Goal: Task Accomplishment & Management: Manage account settings

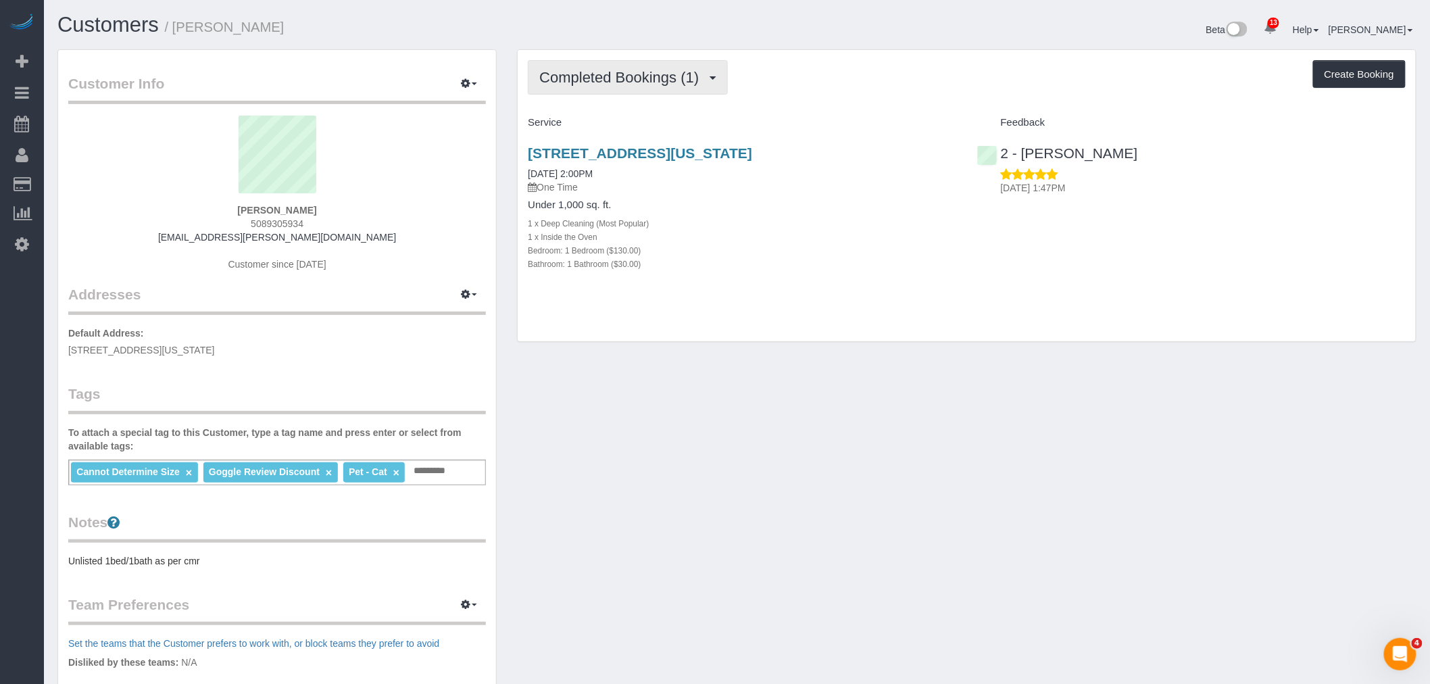
click at [665, 84] on span "Completed Bookings (1)" at bounding box center [622, 77] width 166 height 17
click at [654, 119] on link "Upcoming Bookings (1)" at bounding box center [598, 127] width 141 height 18
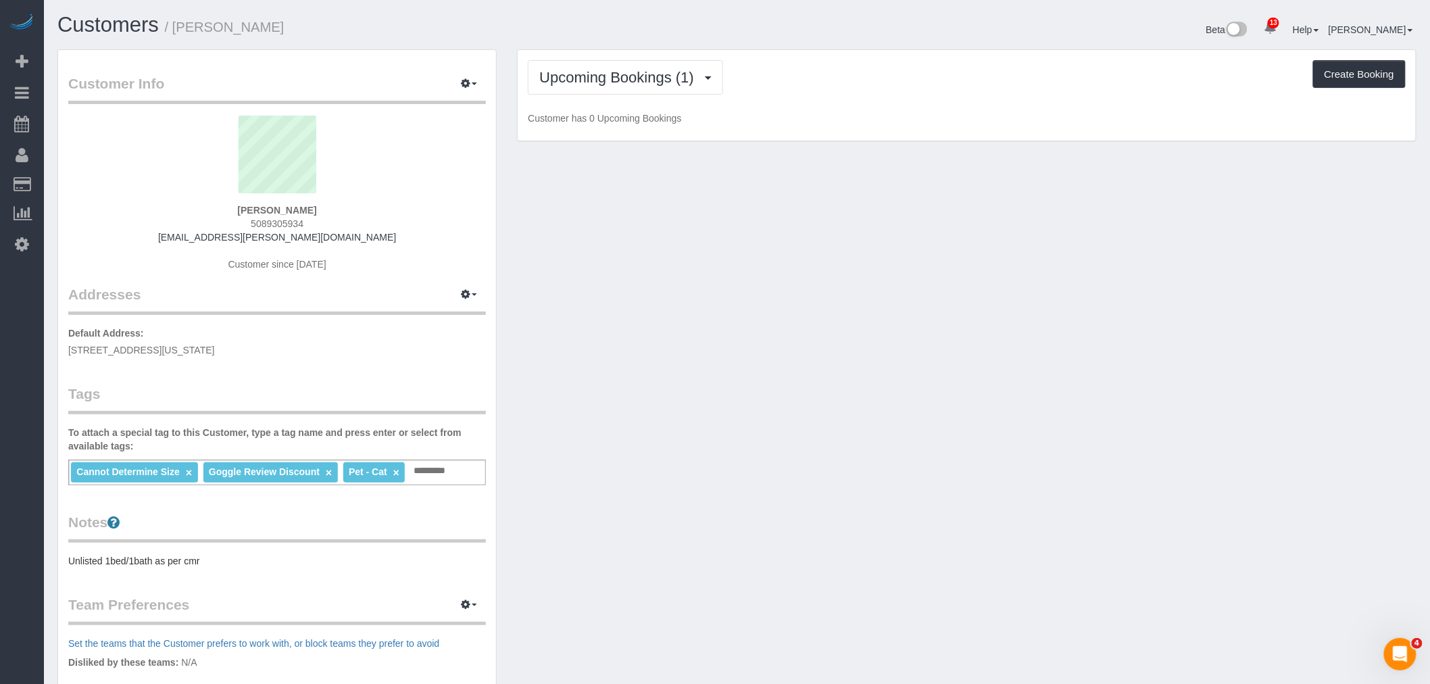
click at [922, 90] on div "Upcoming Bookings (1) Completed Bookings (1) Upcoming Bookings (1) Cancelled Bo…" at bounding box center [967, 77] width 878 height 34
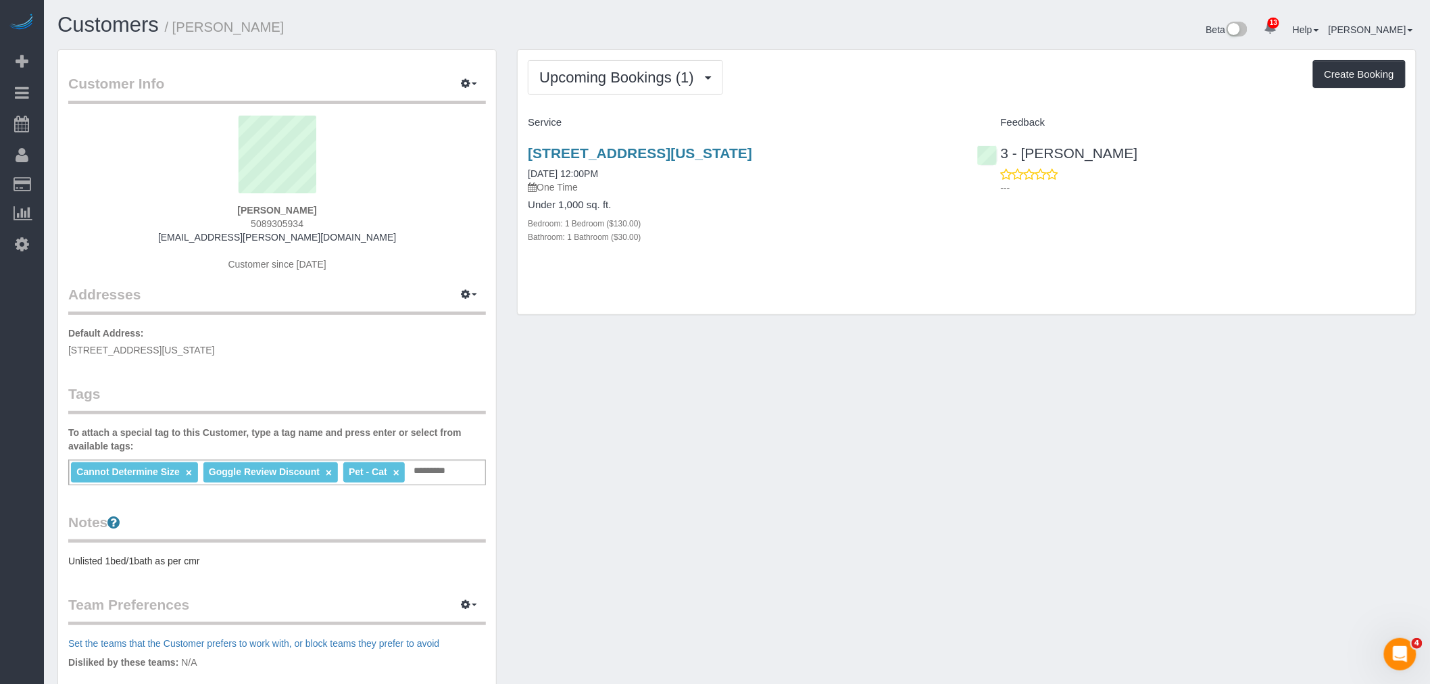
click at [895, 107] on div "Upcoming Bookings (1) Completed Bookings (1) Upcoming Bookings (1) Cancelled Bo…" at bounding box center [966, 182] width 898 height 265
click at [680, 150] on link "160 Water Street, Apt 17g, New York, NY 10038" at bounding box center [640, 153] width 224 height 16
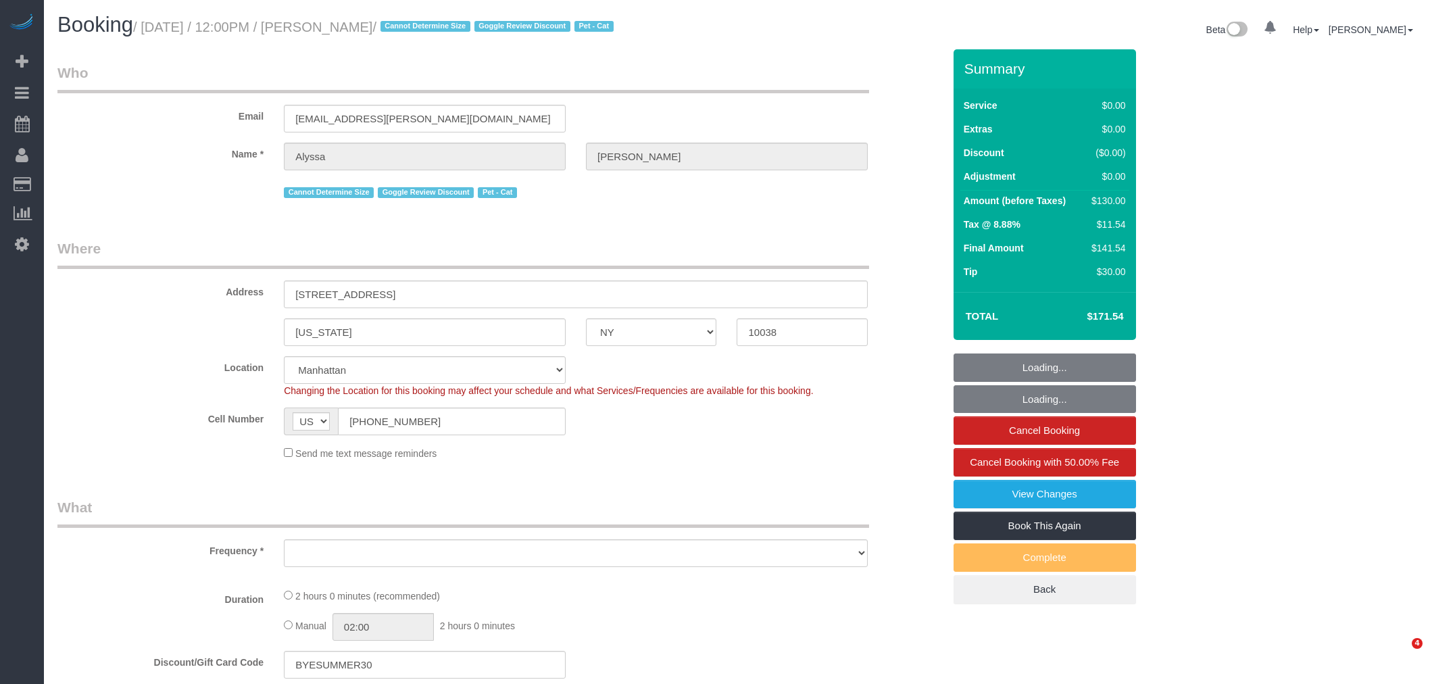
select select "NY"
select select "number:59"
select select "number:77"
select select "number:14"
select select "number:6"
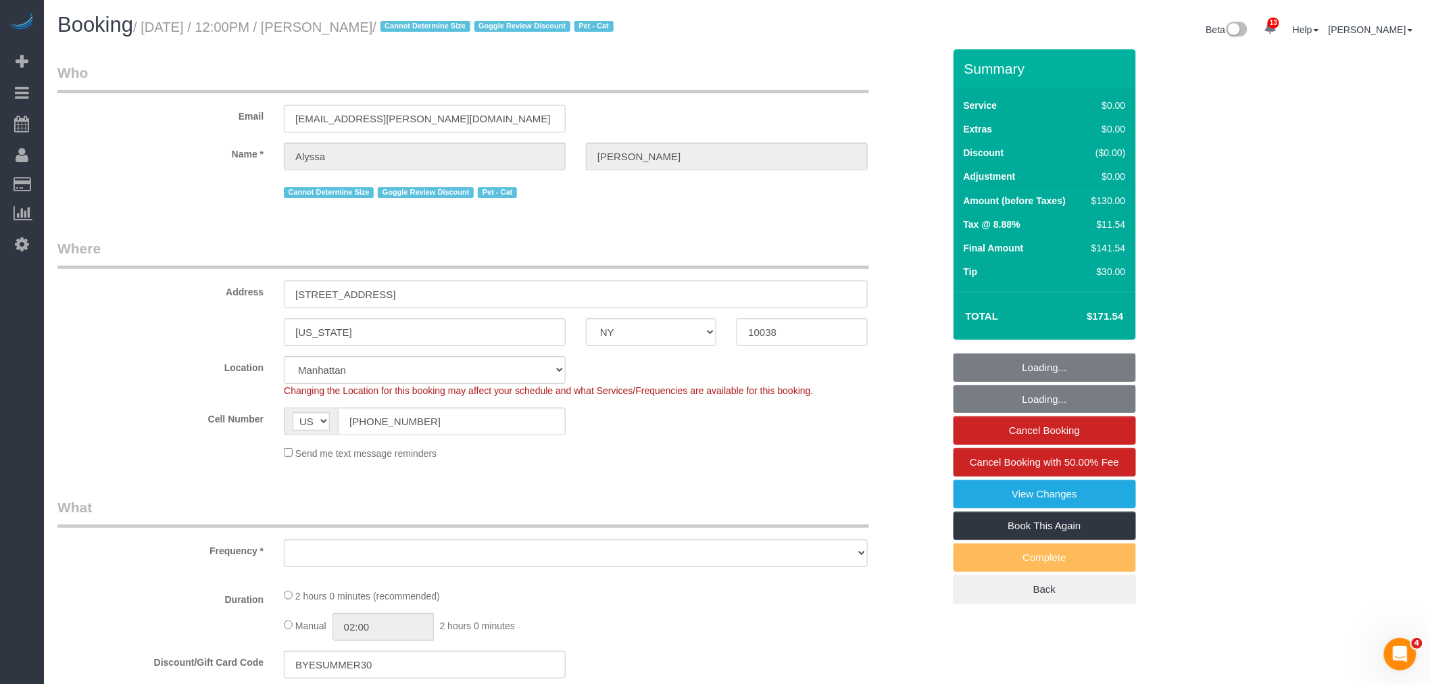
select select "object:896"
select select "spot1"
select select "string:stripe-pm_1RG6Xa4VGloSiKo7ObQklfvo"
select select "1"
select select "object:1416"
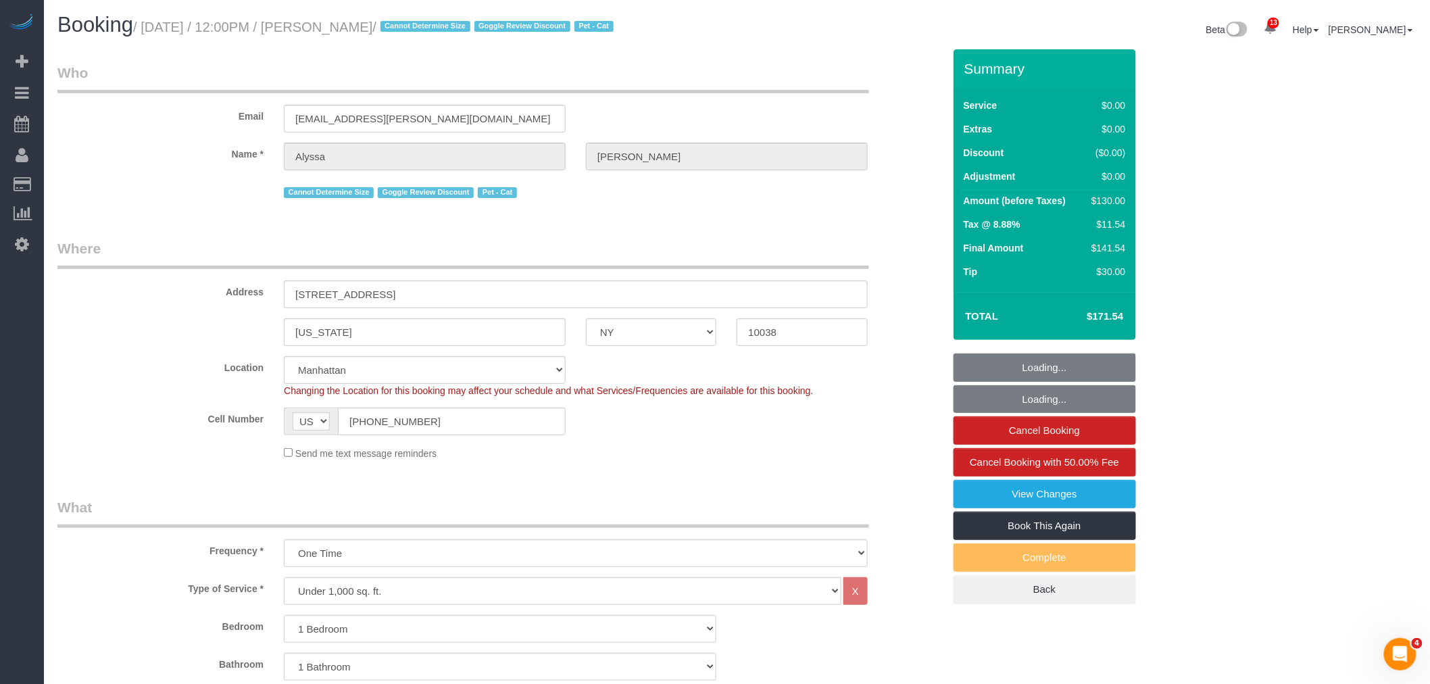
select select "1"
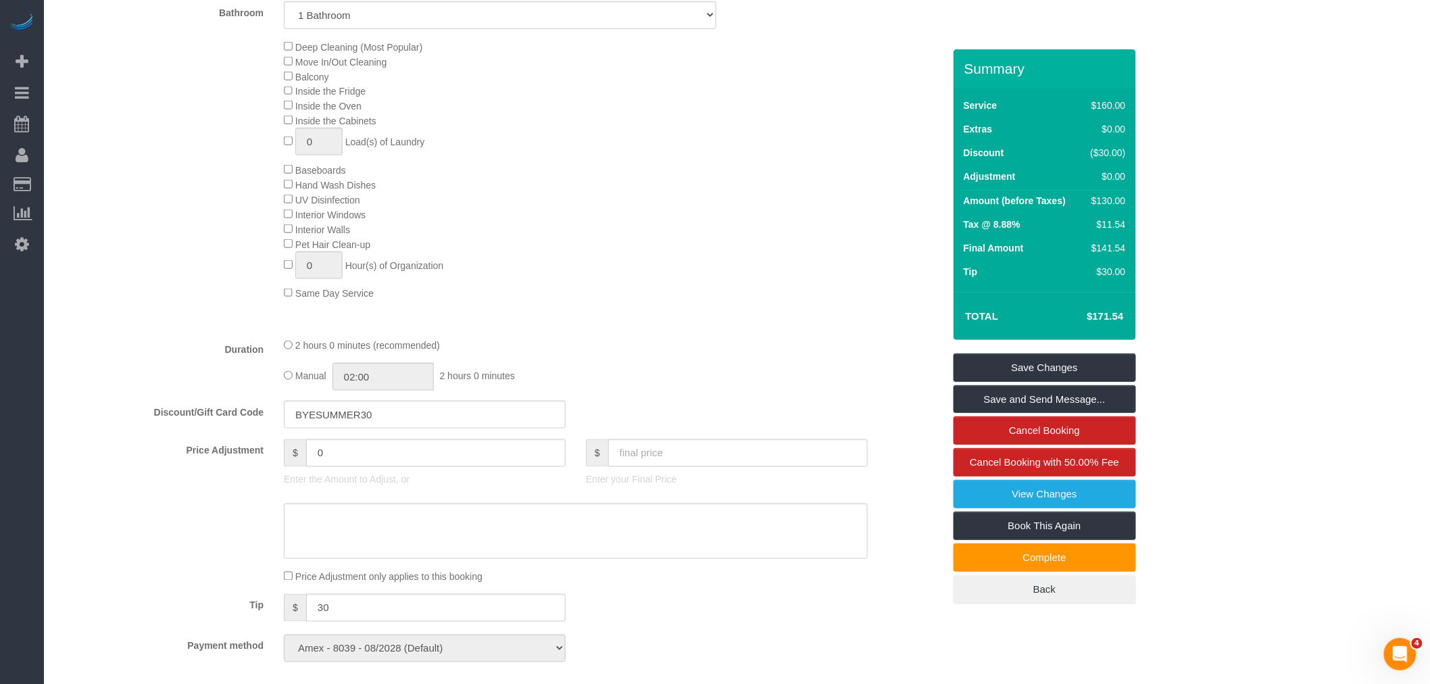
scroll to position [751, 0]
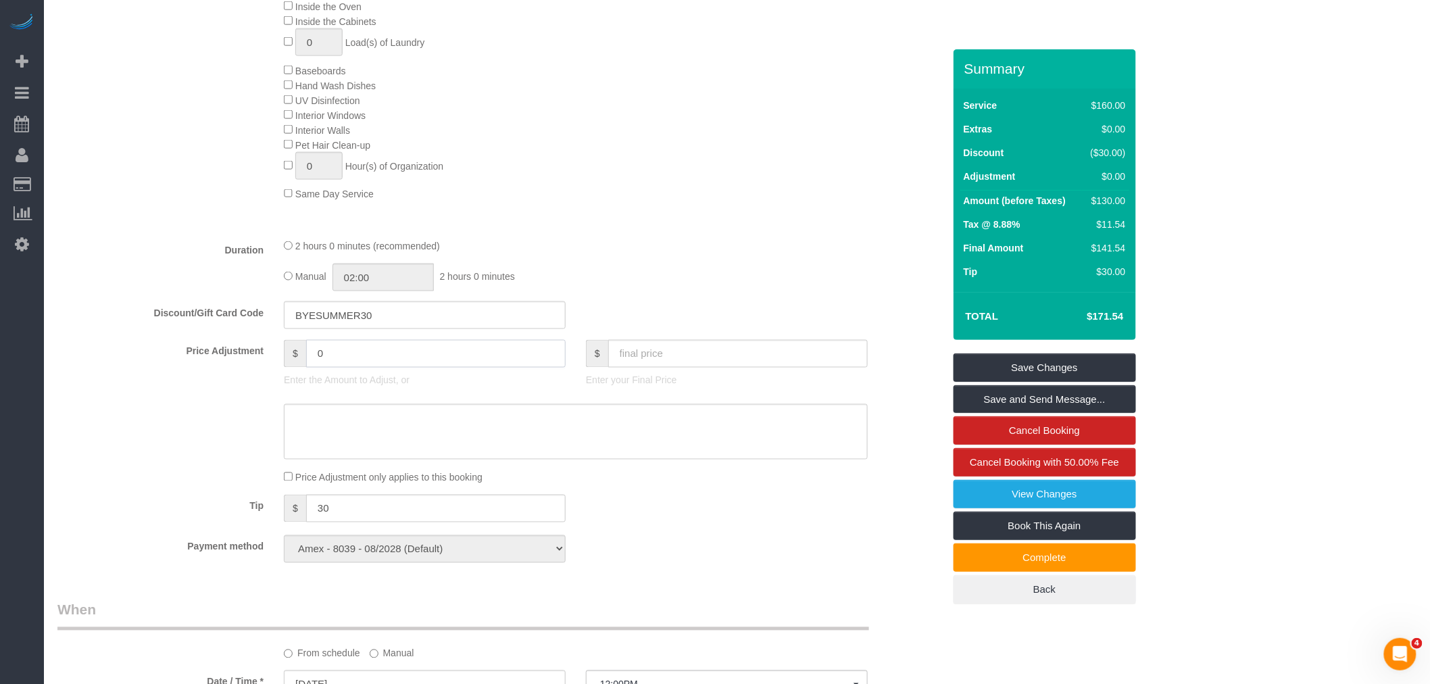
drag, startPoint x: 332, startPoint y: 377, endPoint x: 206, endPoint y: 390, distance: 126.4
click at [126, 388] on div "Price Adjustment $ 0 Enter the Amount to Adjust, or $ Enter your Final Price" at bounding box center [500, 367] width 906 height 54
type input "80"
click at [505, 446] on textarea at bounding box center [576, 431] width 584 height 55
type textarea "additional one hour"
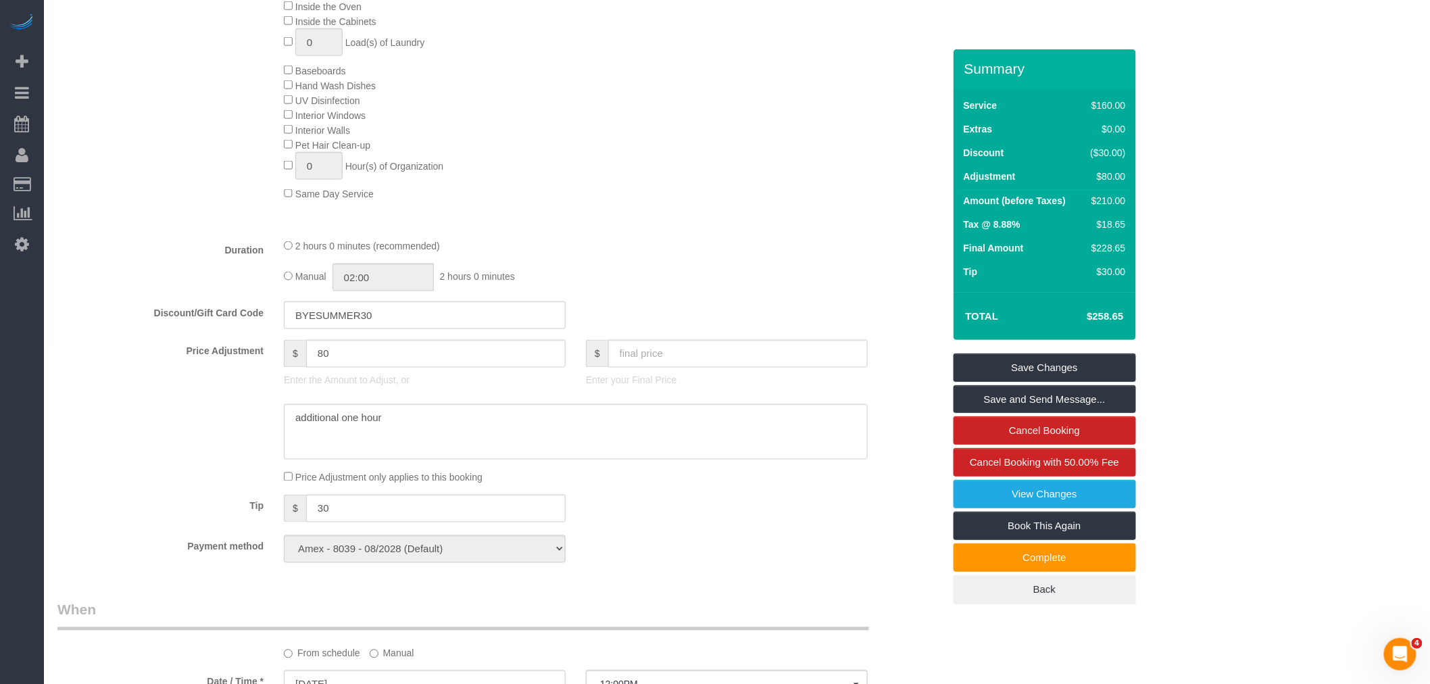
click at [690, 253] on div "2 hours 0 minutes (recommended)" at bounding box center [576, 245] width 584 height 15
drag, startPoint x: 1082, startPoint y: 313, endPoint x: 1137, endPoint y: 313, distance: 54.7
click at [1137, 313] on div "Who Email [EMAIL_ADDRESS][PERSON_NAME][DOMAIN_NAME] Name * [GEOGRAPHIC_DATA][PE…" at bounding box center [736, 415] width 1359 height 2232
copy form "Who Email Name * Cannot Determine Size Goggle Review Discount Pet - Cat Where A…"
click at [1135, 315] on div "Total $258.65" at bounding box center [1044, 316] width 182 height 48
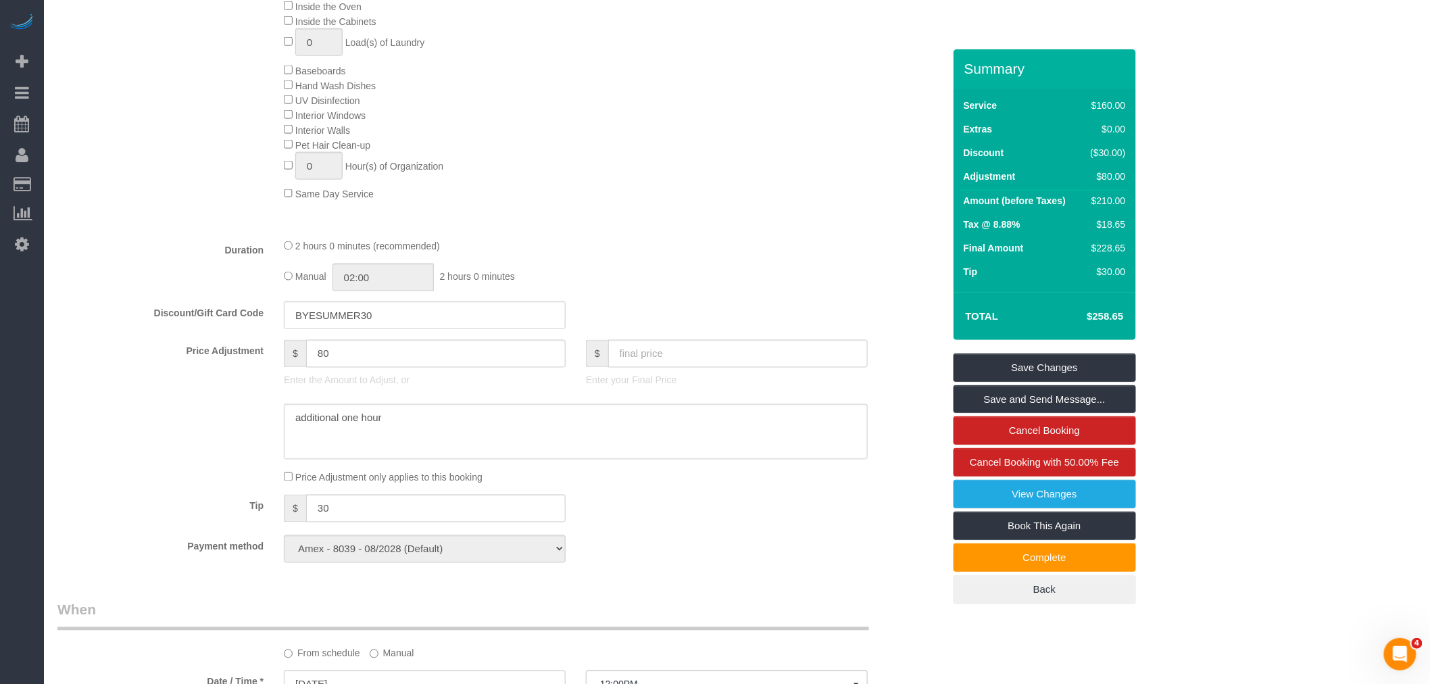
copy table "Total"
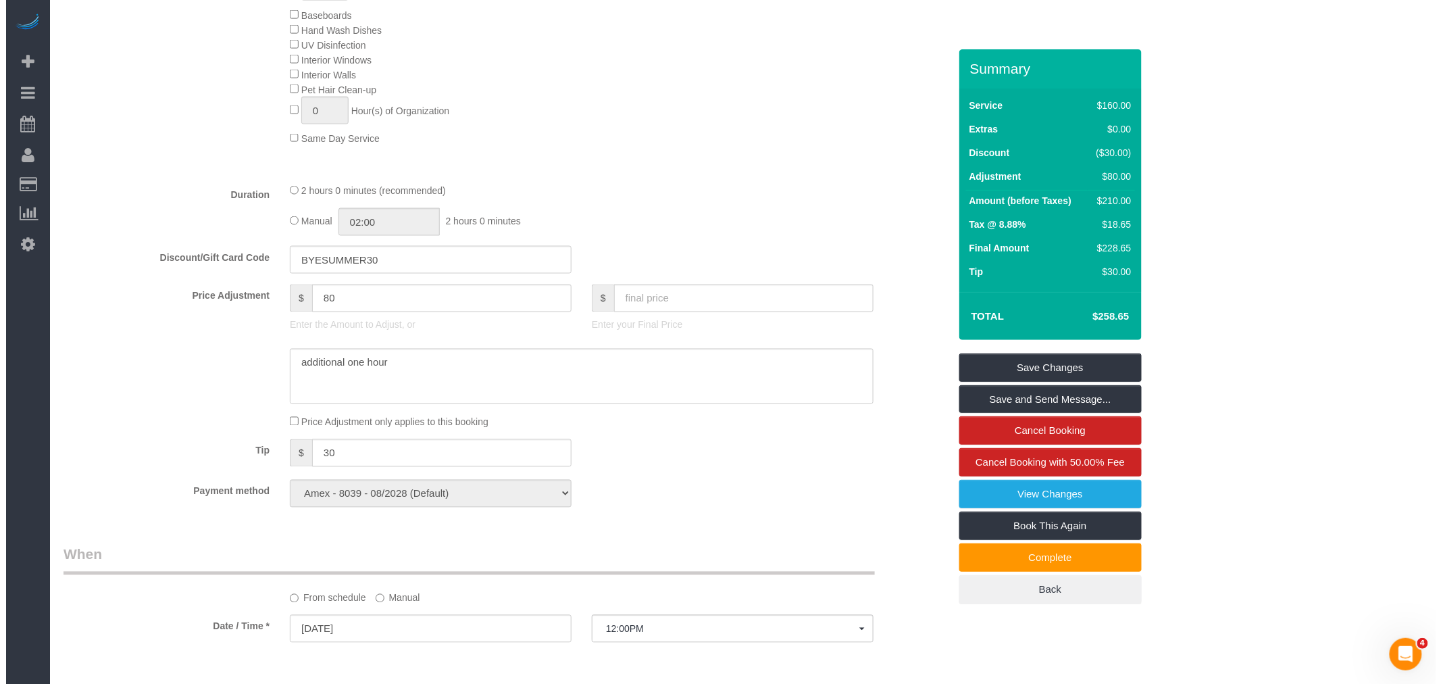
scroll to position [901, 0]
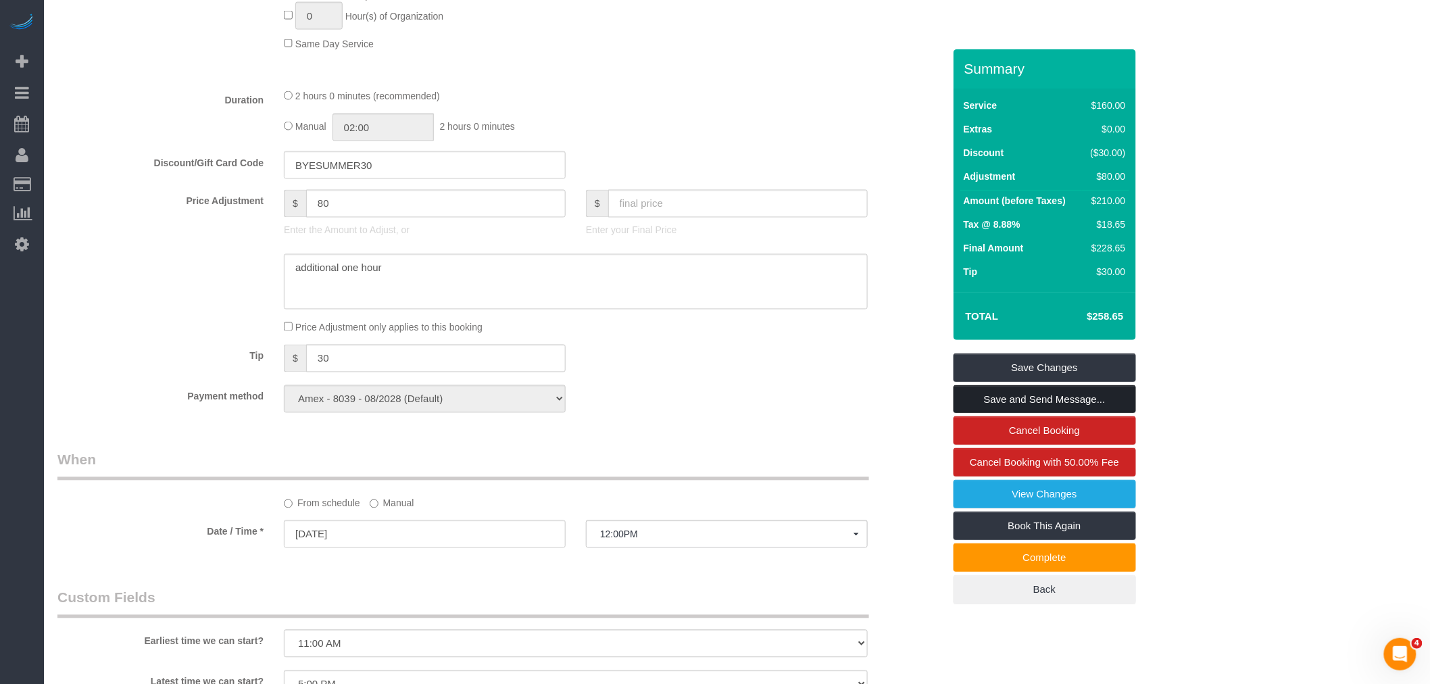
click at [1057, 396] on link "Save and Send Message..." at bounding box center [1044, 399] width 182 height 28
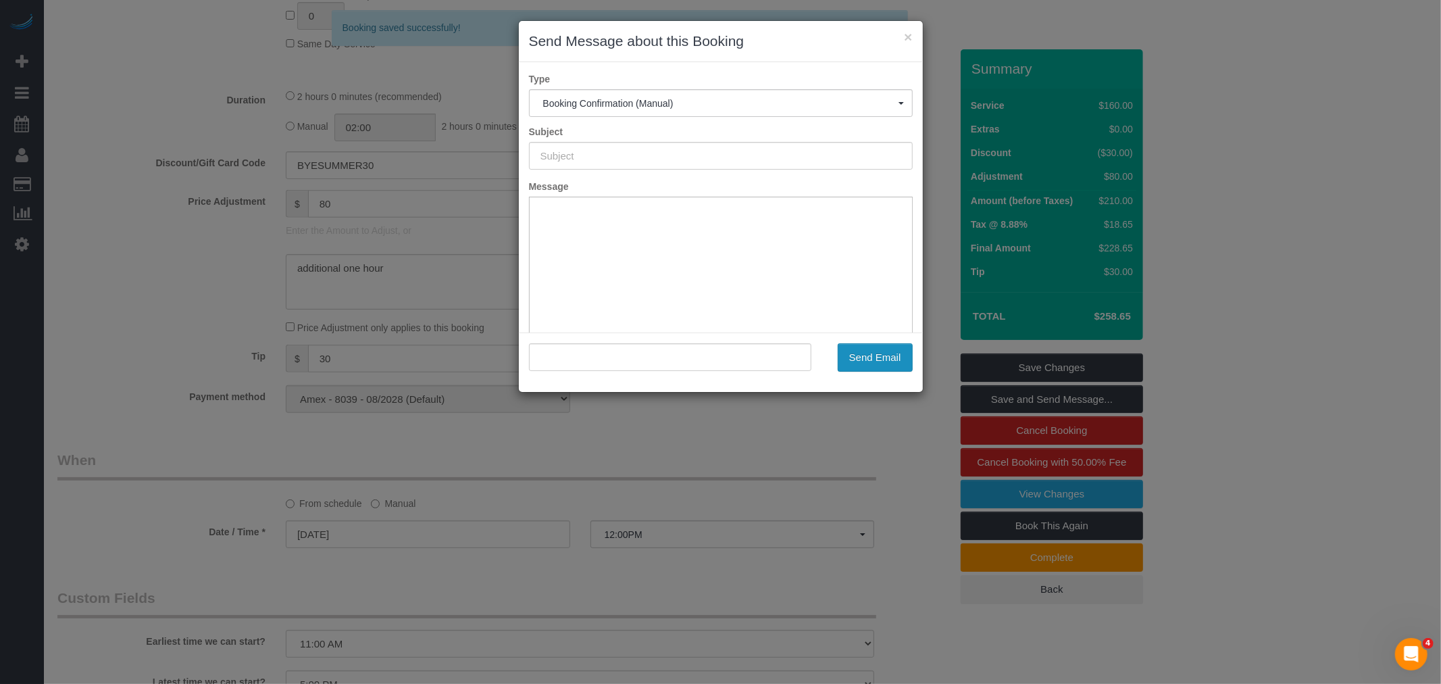
type input "Cleaning Confirmed for [DATE] 12:00pm"
type input ""[PERSON_NAME]" <[EMAIL_ADDRESS][PERSON_NAME][DOMAIN_NAME]>"
click at [866, 349] on button "Send Email" at bounding box center [875, 357] width 75 height 28
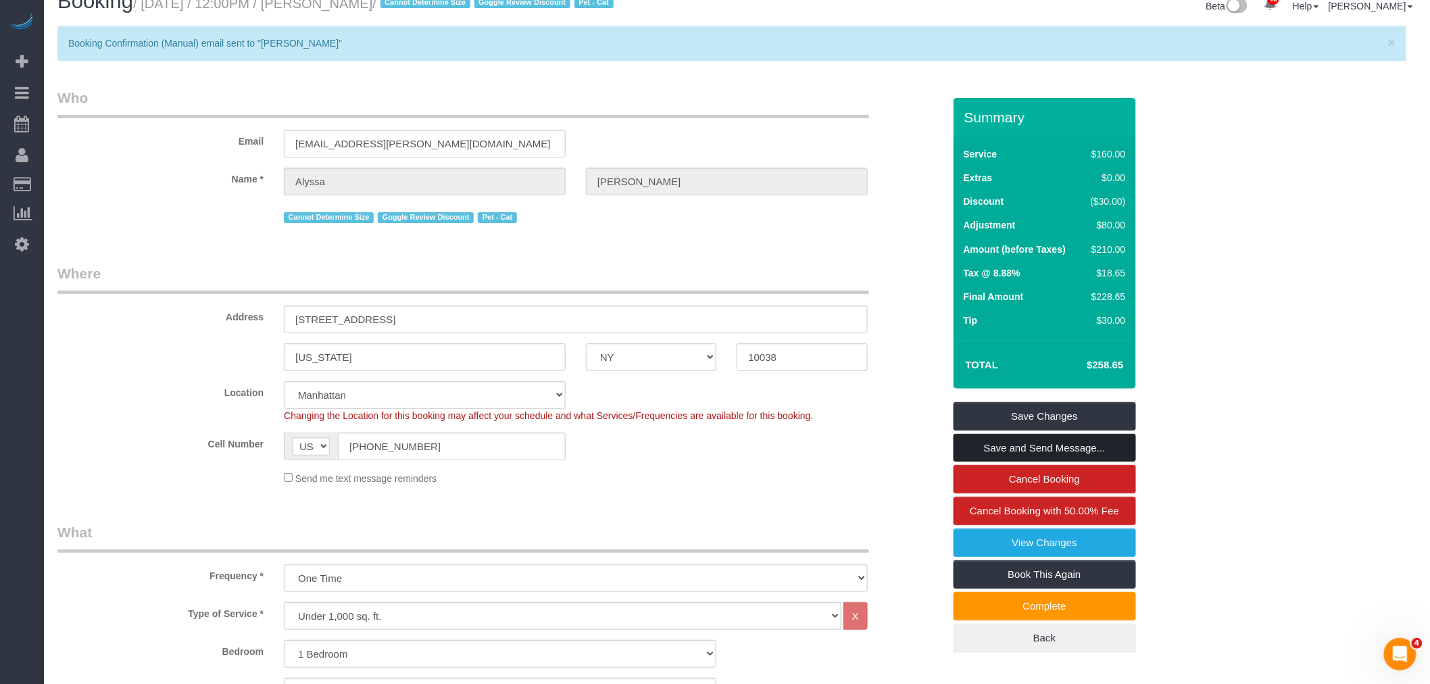
scroll to position [0, 0]
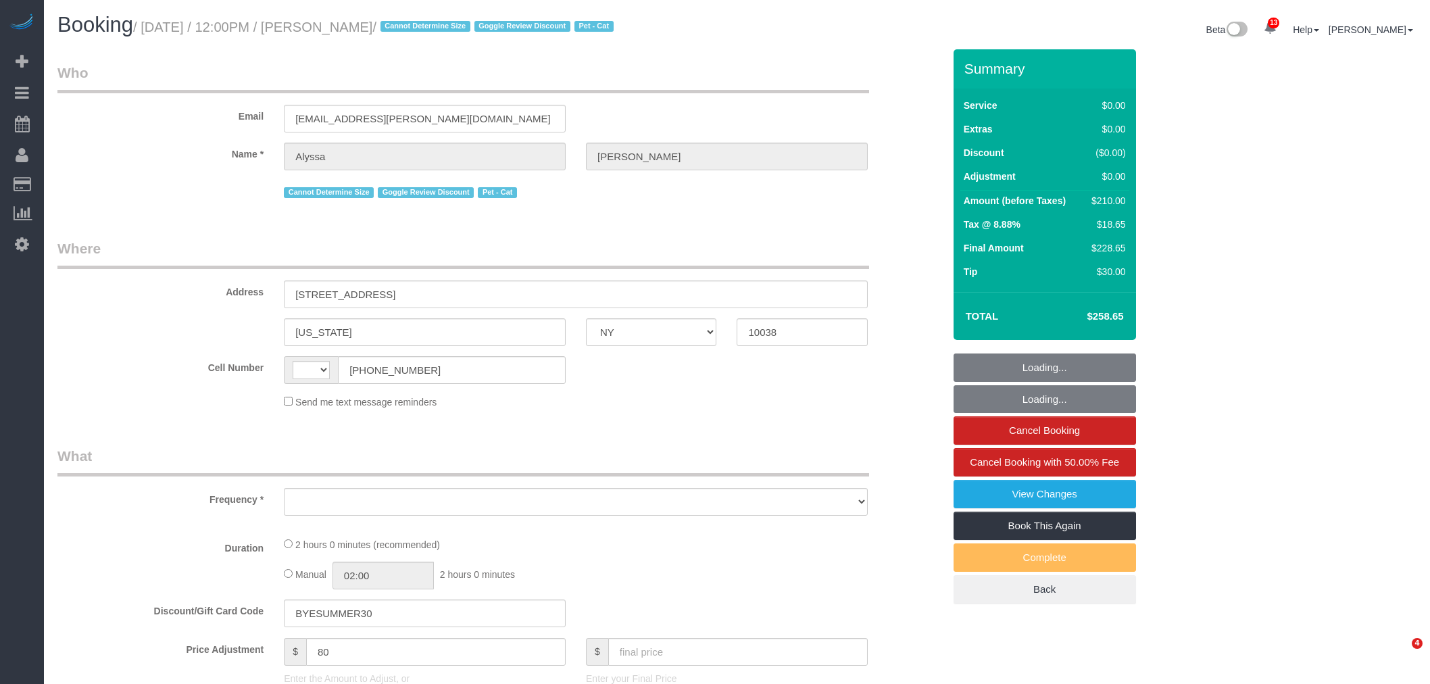
select select "NY"
select select "string:US"
select select "object:502"
select select "number:59"
select select "number:77"
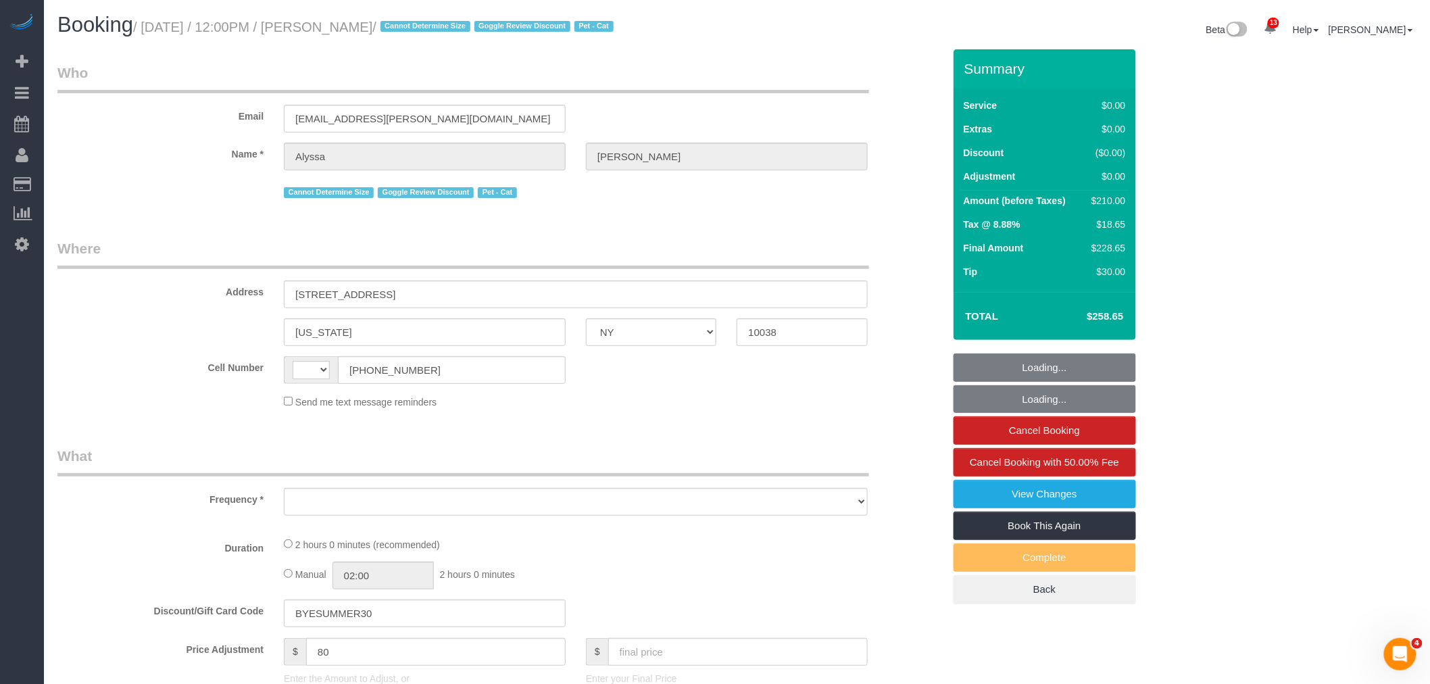
select select "number:14"
select select "number:6"
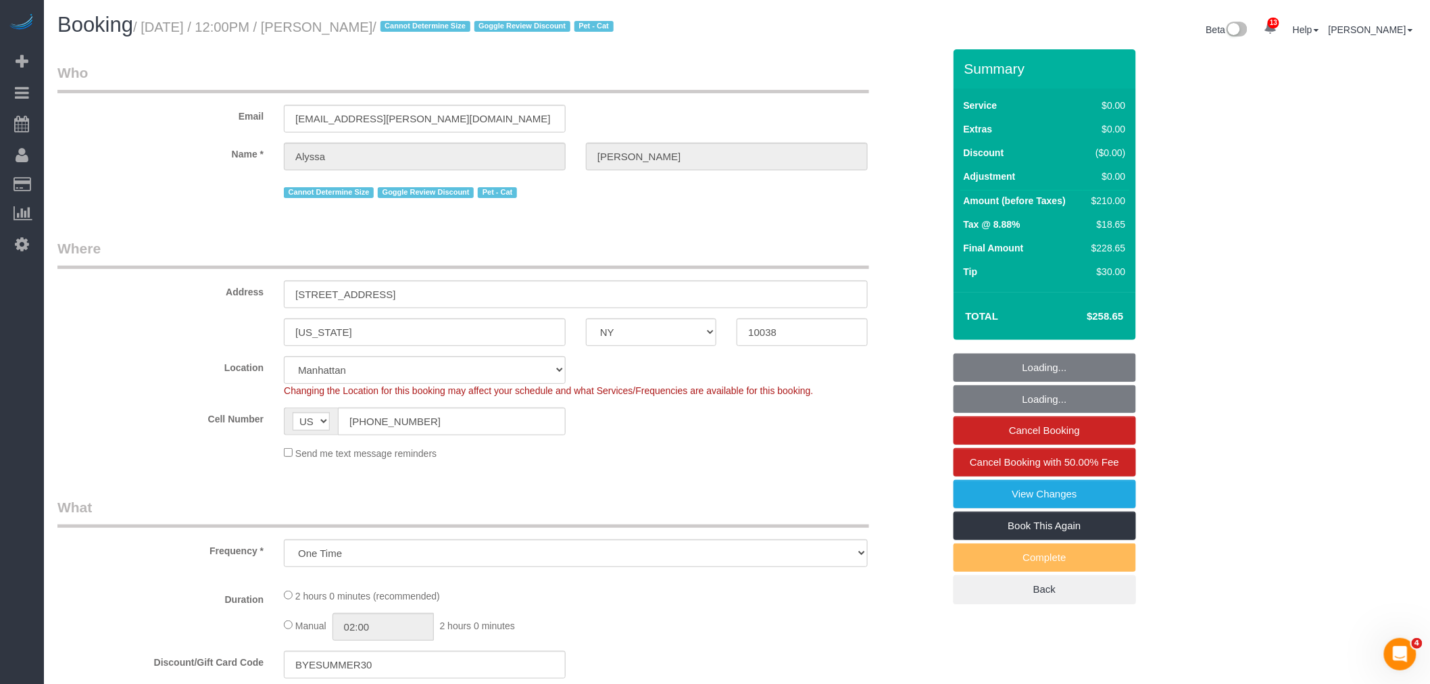
select select "string:stripe-pm_1RG6Xa4VGloSiKo7ObQklfvo"
select select "spot1"
select select "object:905"
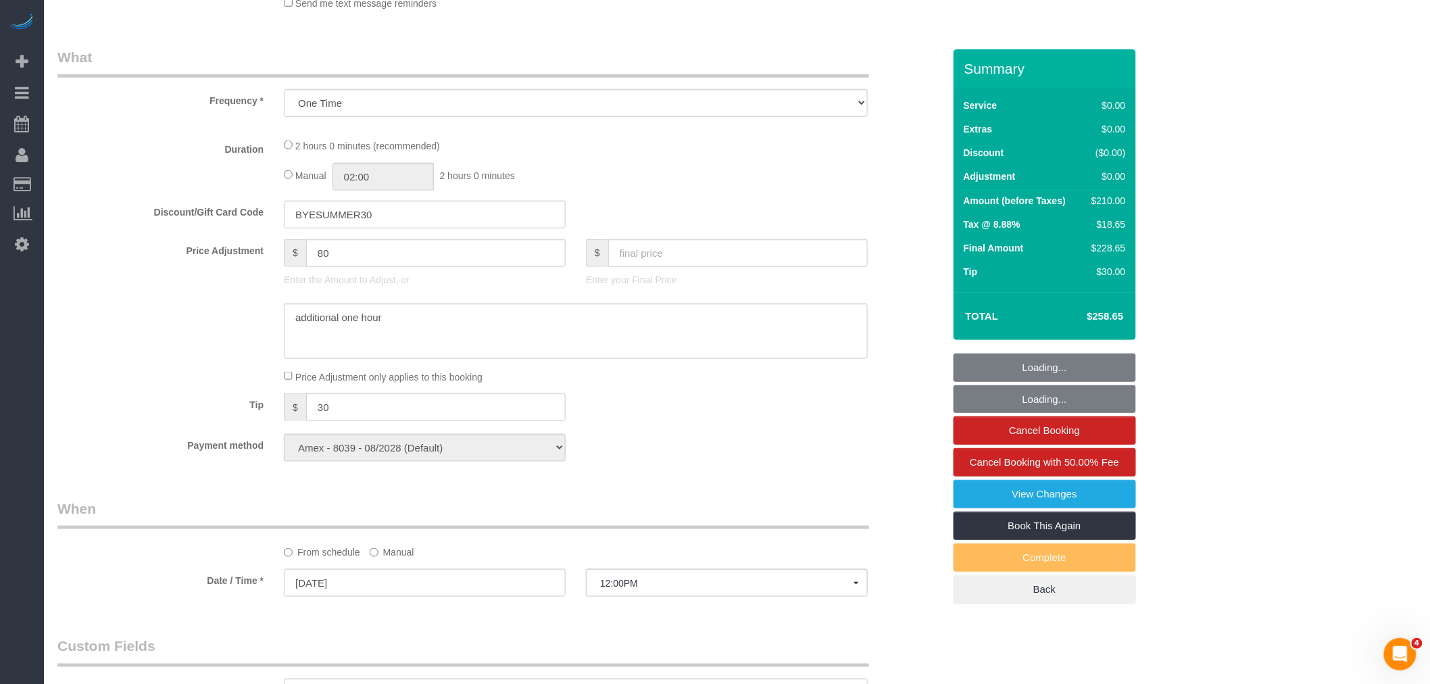
select select "1"
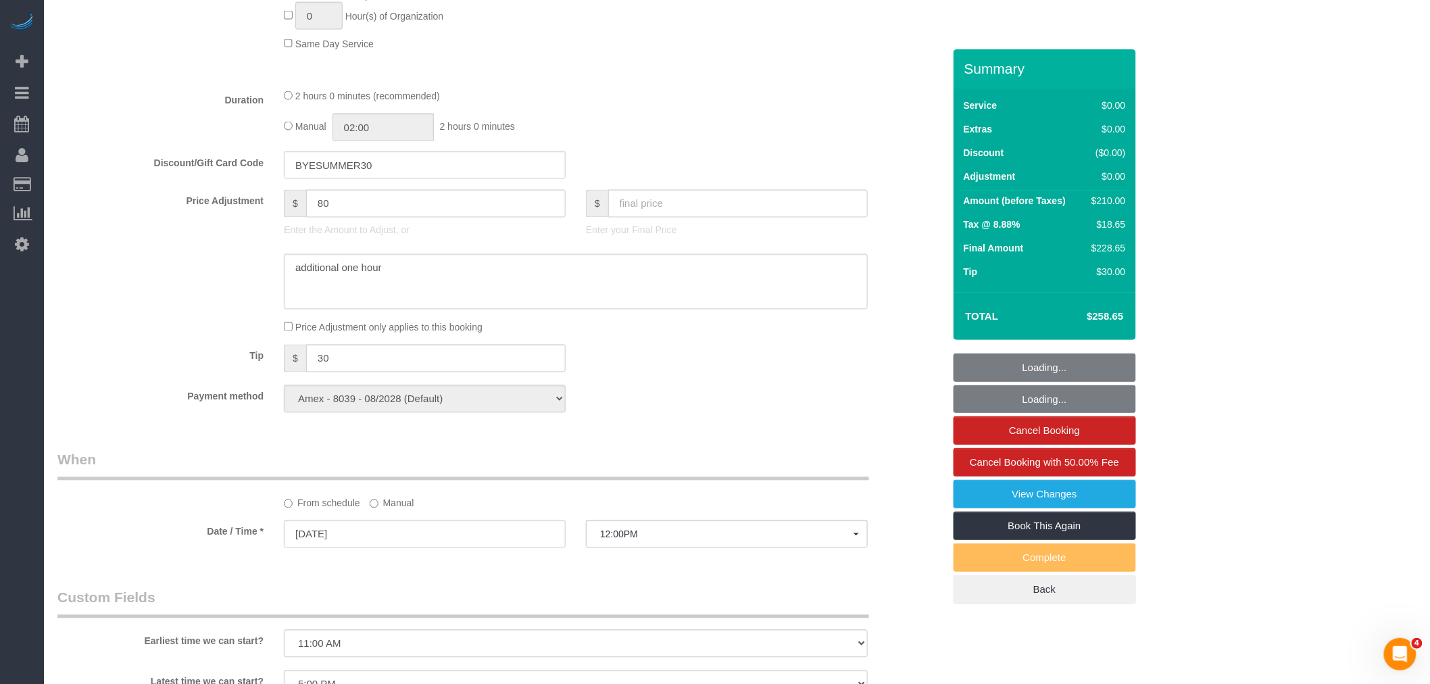
select select "1"
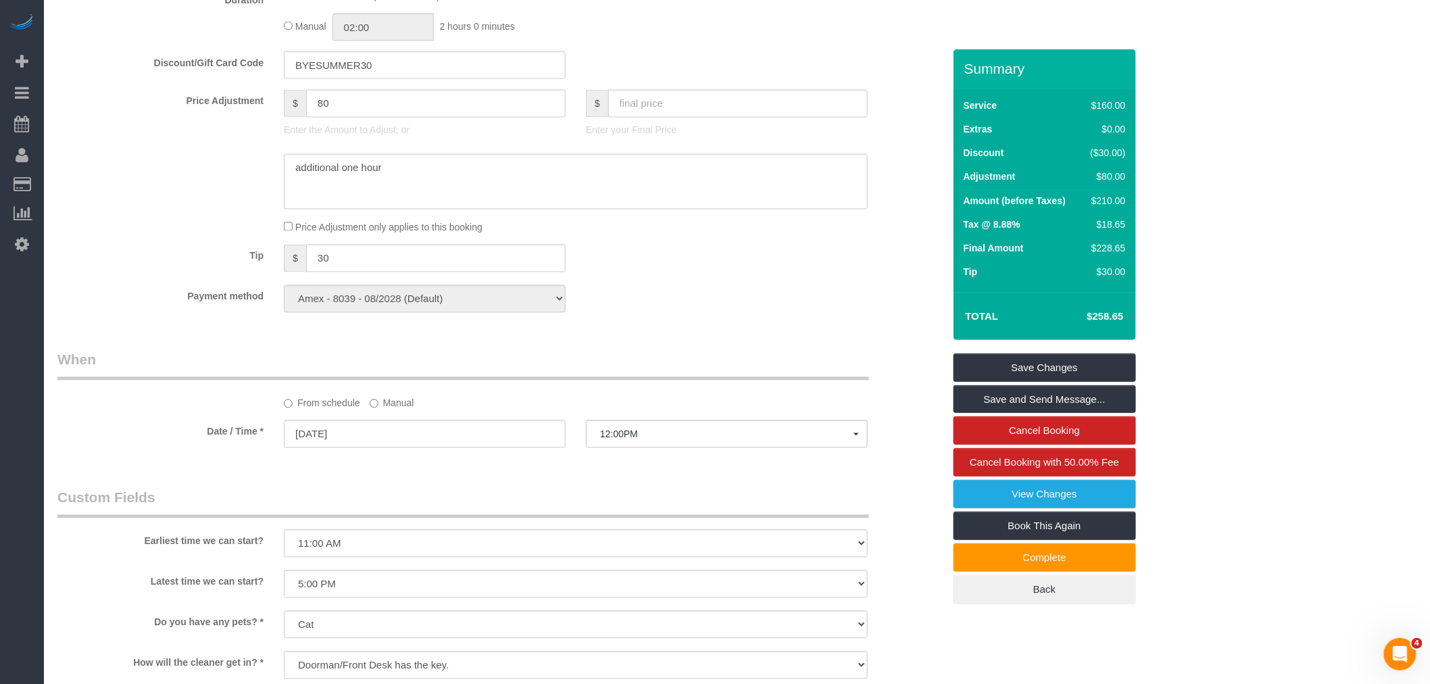
scroll to position [976, 0]
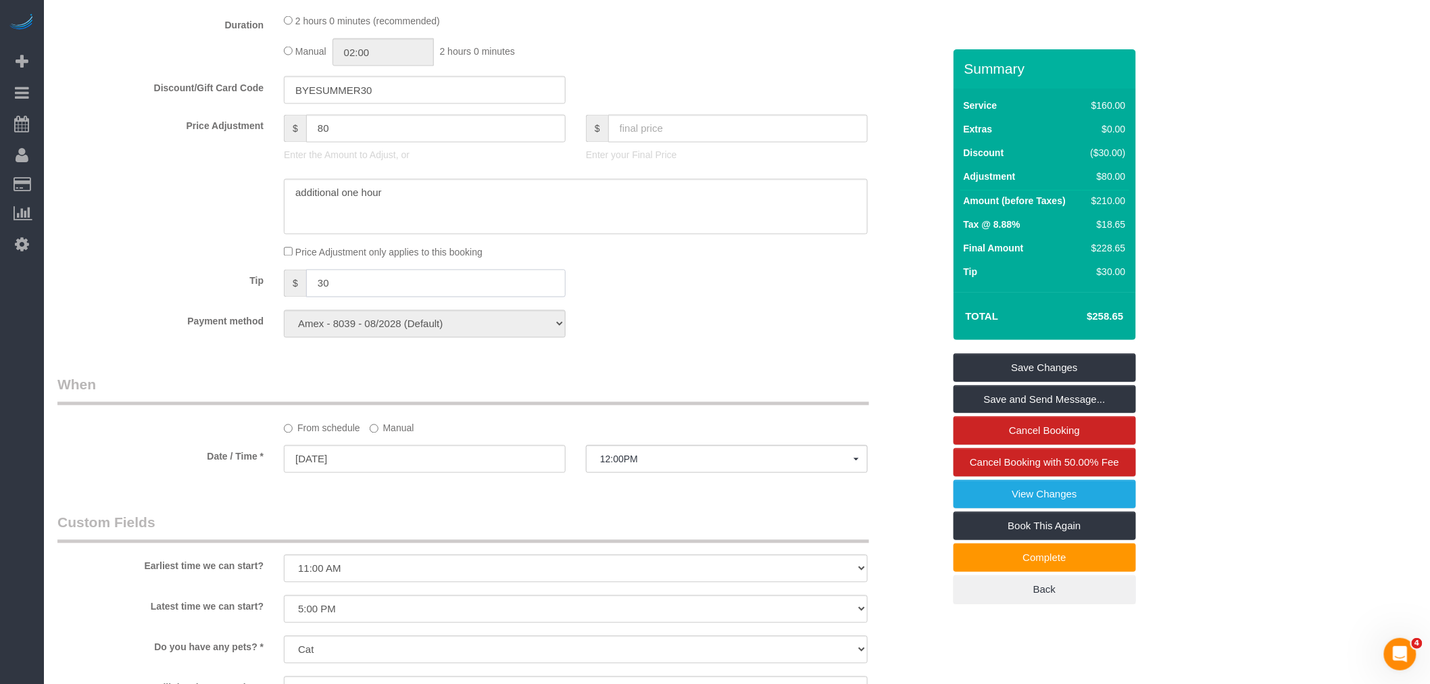
drag, startPoint x: 359, startPoint y: 302, endPoint x: 123, endPoint y: 320, distance: 237.2
type input "45"
click at [770, 373] on div "Who Email [EMAIL_ADDRESS][PERSON_NAME][DOMAIN_NAME] Name * [GEOGRAPHIC_DATA][PE…" at bounding box center [500, 190] width 906 height 2232
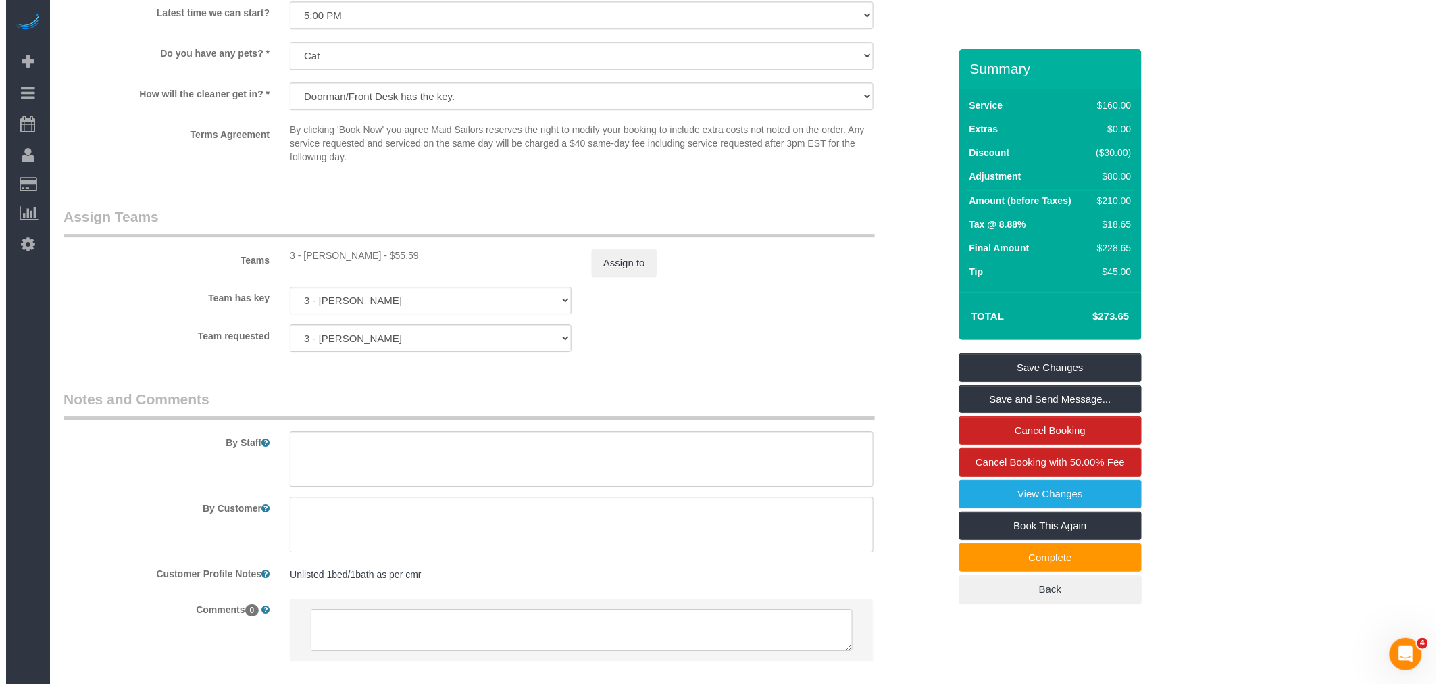
scroll to position [1576, 0]
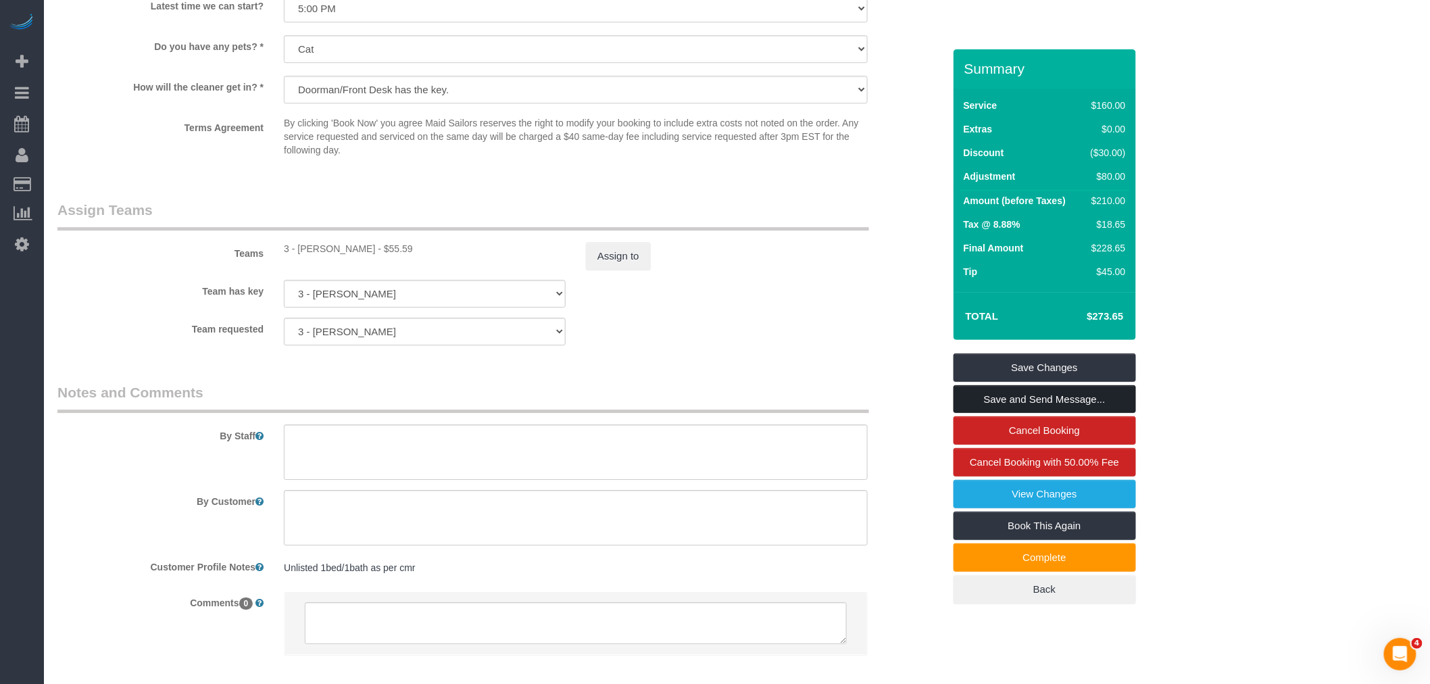
click at [1081, 393] on link "Save and Send Message..." at bounding box center [1044, 399] width 182 height 28
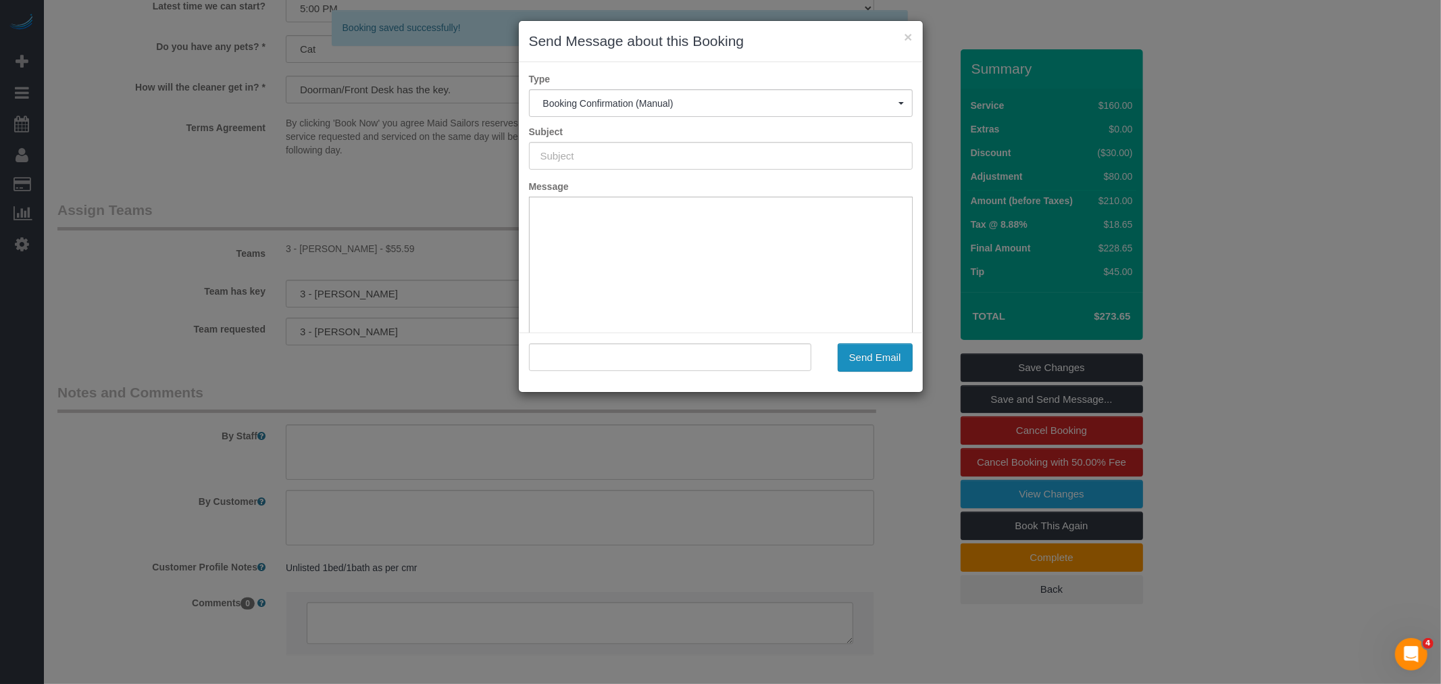
scroll to position [0, 0]
click at [874, 355] on button "Send Email" at bounding box center [875, 357] width 75 height 28
type input "Cleaning Confirmed for [DATE] 12:00pm"
type input ""[PERSON_NAME]" <[EMAIL_ADDRESS][PERSON_NAME][DOMAIN_NAME]>"
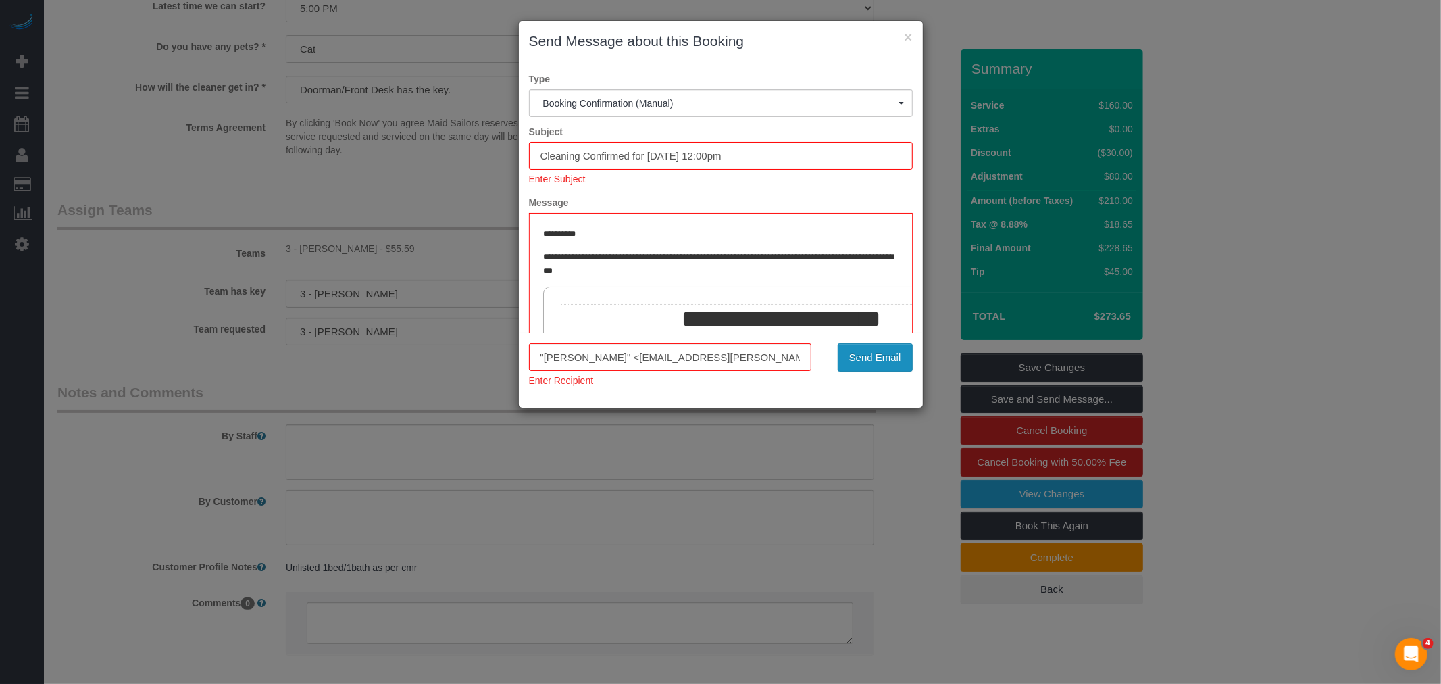
click at [874, 359] on button "Send Email" at bounding box center [875, 357] width 75 height 28
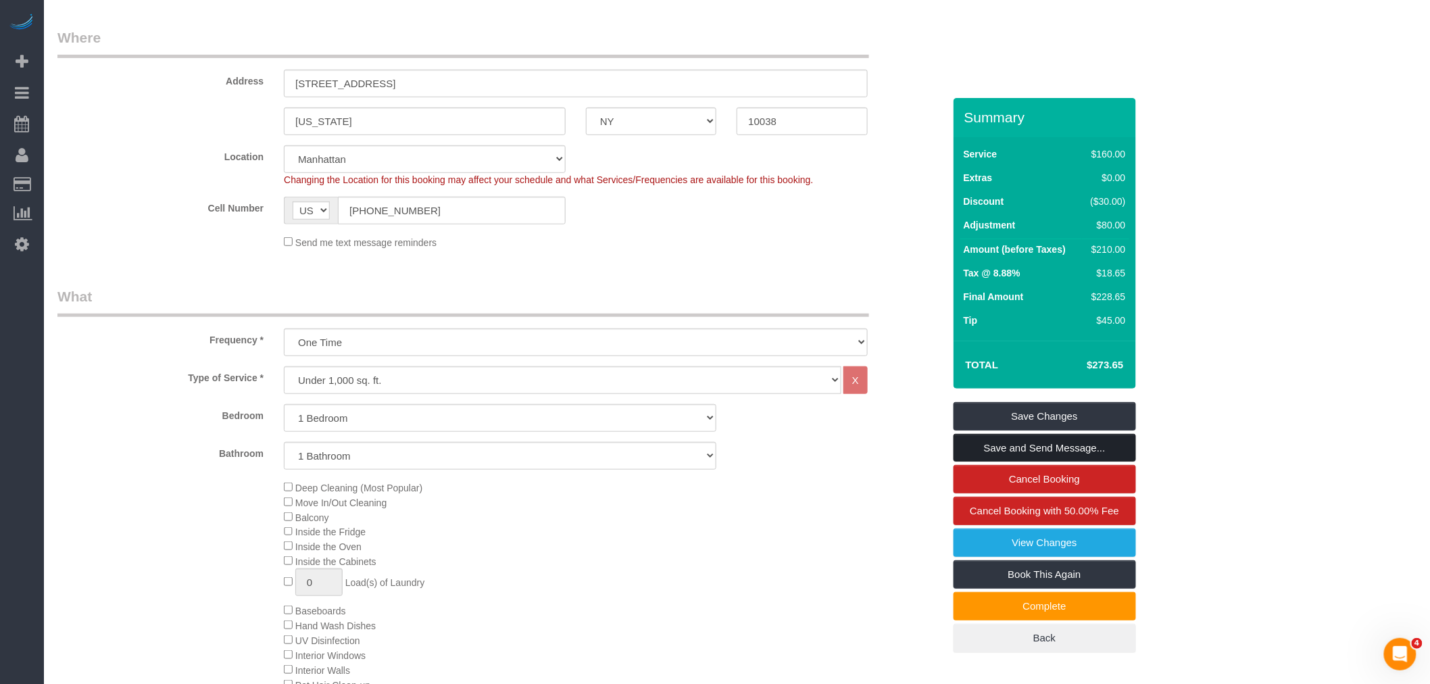
scroll to position [124, 0]
